Goal: Use online tool/utility: Utilize a website feature to perform a specific function

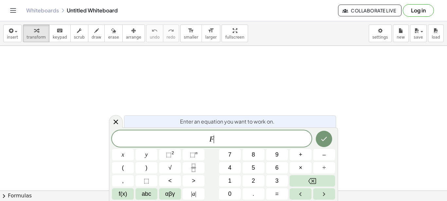
scroll to position [6, 0]
click at [122, 169] on span "(" at bounding box center [123, 168] width 2 height 9
click at [194, 169] on icon "Fraction" at bounding box center [193, 170] width 3 height 3
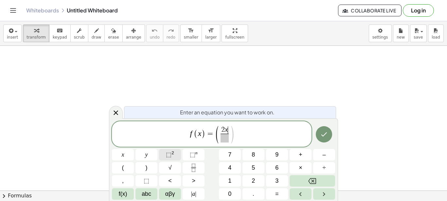
click at [172, 154] on sup "2" at bounding box center [173, 153] width 3 height 5
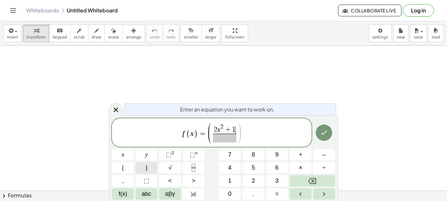
click at [150, 167] on button ")" at bounding box center [147, 167] width 22 height 11
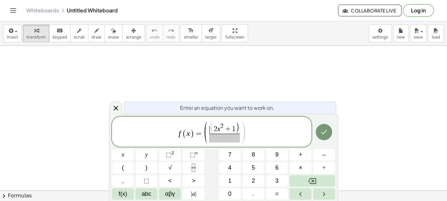
click at [210, 128] on span "​ ( 2 x 2 + 1 )" at bounding box center [224, 127] width 31 height 11
click at [211, 126] on span "(" at bounding box center [212, 128] width 4 height 12
click at [120, 169] on button "(" at bounding box center [123, 167] width 22 height 11
click at [238, 129] on span ")" at bounding box center [237, 128] width 4 height 12
click at [121, 168] on button "(" at bounding box center [123, 167] width 22 height 11
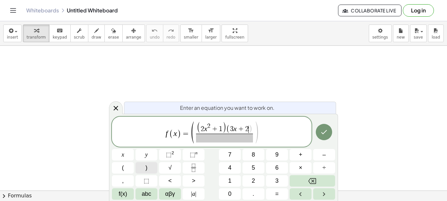
click at [148, 166] on button ")" at bounding box center [147, 167] width 22 height 11
click at [216, 139] on span "​" at bounding box center [224, 138] width 57 height 9
click at [170, 154] on span "⬚" at bounding box center [169, 155] width 6 height 7
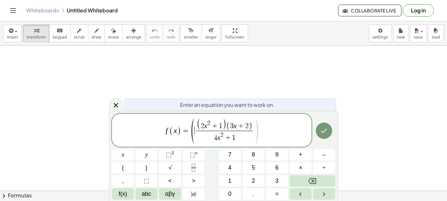
click at [195, 136] on span "(" at bounding box center [192, 131] width 5 height 28
click at [327, 132] on icon "Done" at bounding box center [324, 132] width 8 height 8
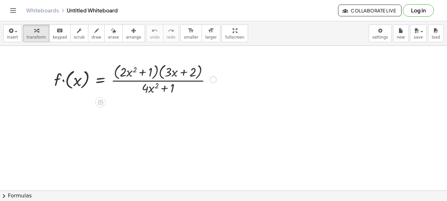
click at [160, 70] on div at bounding box center [135, 79] width 169 height 35
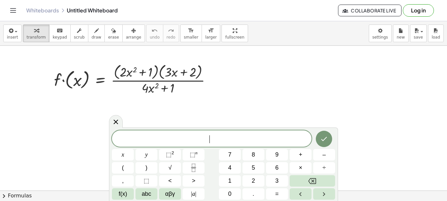
scroll to position [6, 0]
click at [153, 80] on div at bounding box center [135, 79] width 169 height 35
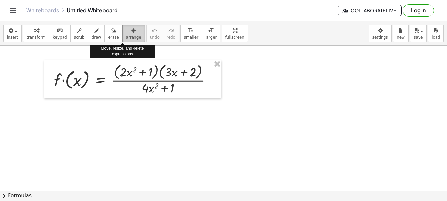
click at [131, 31] on icon "button" at bounding box center [133, 31] width 5 height 8
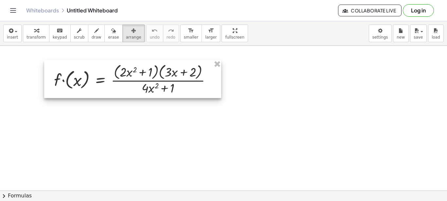
click at [179, 66] on div at bounding box center [132, 79] width 177 height 38
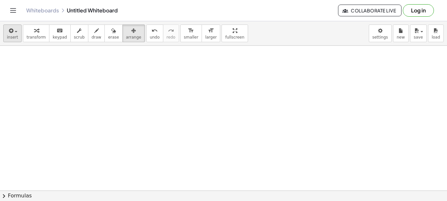
click at [7, 29] on button "insert" at bounding box center [12, 34] width 18 height 18
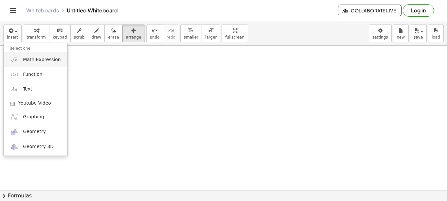
click at [48, 61] on span "Math Expression" at bounding box center [42, 60] width 38 height 7
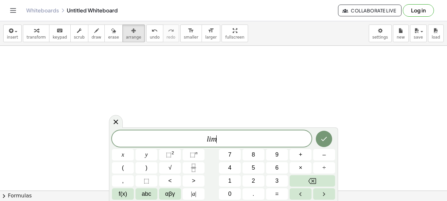
scroll to position [16, 7]
drag, startPoint x: 217, startPoint y: 138, endPoint x: 191, endPoint y: 138, distance: 25.9
click at [191, 138] on span "l i m" at bounding box center [212, 139] width 200 height 9
click at [15, 35] on span "insert" at bounding box center [12, 37] width 11 height 5
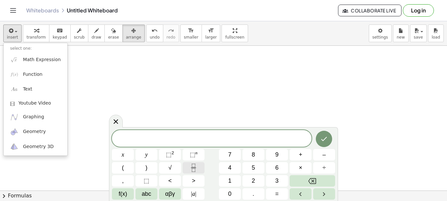
click at [191, 169] on icon "Fraction" at bounding box center [194, 168] width 8 height 8
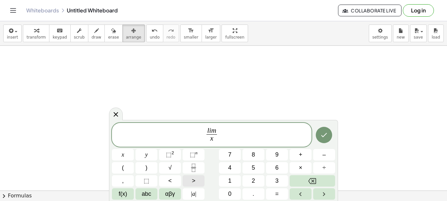
click at [194, 183] on span ">" at bounding box center [194, 181] width 4 height 9
click at [170, 195] on span "αβγ" at bounding box center [170, 194] width 10 height 9
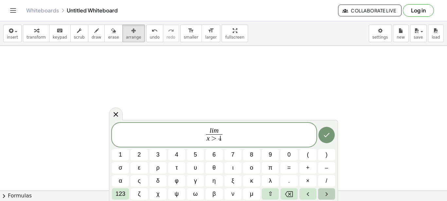
click at [326, 195] on icon "Right arrow" at bounding box center [327, 195] width 8 height 8
click at [309, 194] on icon "Left arrow" at bounding box center [308, 195] width 8 height 8
click at [123, 194] on span "123" at bounding box center [121, 194] width 10 height 9
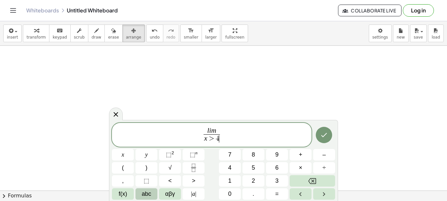
click at [144, 193] on span "abc" at bounding box center [146, 194] width 9 height 9
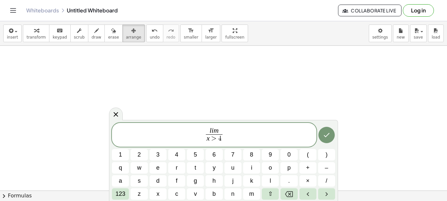
click at [211, 137] on span ">" at bounding box center [214, 139] width 9 height 7
click at [218, 139] on span ">" at bounding box center [214, 139] width 9 height 7
click at [324, 170] on button "–" at bounding box center [326, 167] width 17 height 11
click at [229, 136] on span "l i m x − ​ 4 ​" at bounding box center [214, 135] width 205 height 17
click at [126, 194] on button "123" at bounding box center [120, 194] width 17 height 11
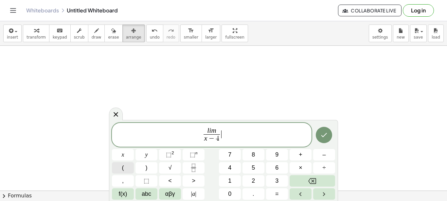
click at [126, 167] on button "(" at bounding box center [123, 167] width 22 height 11
click at [166, 155] on button "⬚ 2" at bounding box center [170, 154] width 22 height 11
click at [145, 168] on button ")" at bounding box center [147, 167] width 22 height 11
click at [325, 136] on icon "Done" at bounding box center [325, 135] width 6 height 4
